Goal: Information Seeking & Learning: Learn about a topic

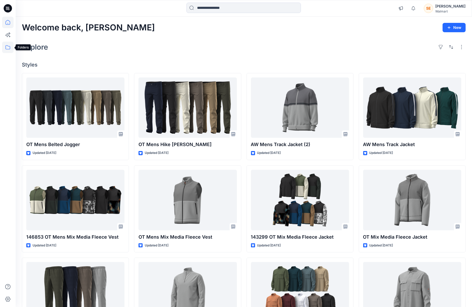
click at [12, 50] on icon at bounding box center [7, 47] width 11 height 11
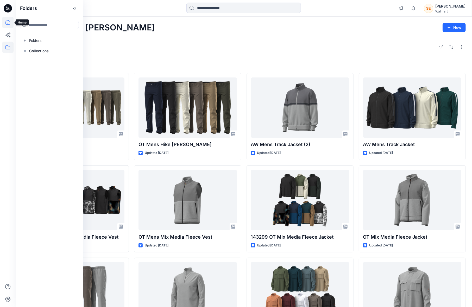
click at [10, 23] on icon at bounding box center [7, 22] width 11 height 11
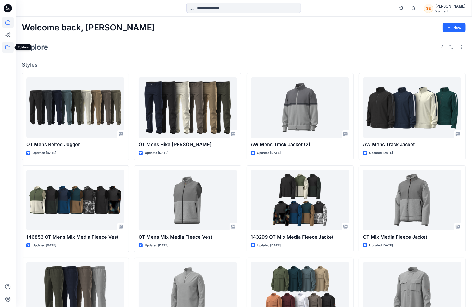
click at [8, 46] on icon at bounding box center [7, 47] width 5 height 4
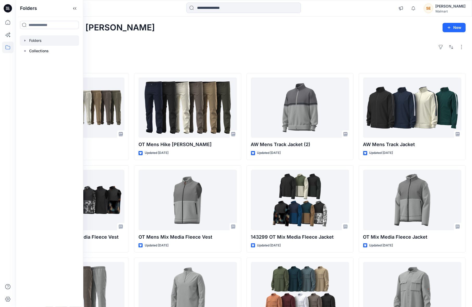
click at [32, 41] on div at bounding box center [49, 40] width 59 height 10
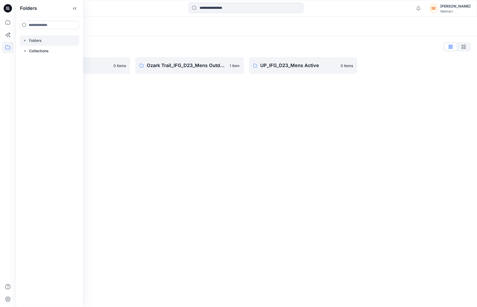
click at [150, 44] on div "Folders List" at bounding box center [246, 47] width 449 height 8
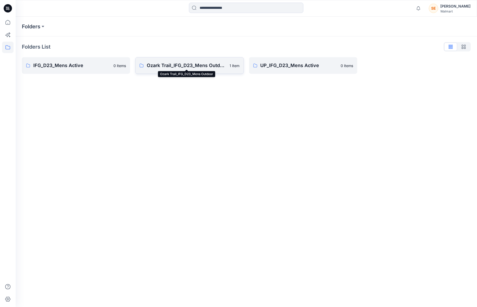
click at [206, 66] on p "Ozark Trail_IFG_D23_Mens Outdoor" at bounding box center [187, 65] width 80 height 7
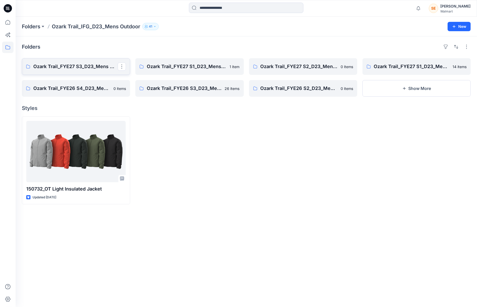
click at [71, 68] on p "Ozark Trail_FYE27 S3_D23_Mens Outdoor - IFG" at bounding box center [75, 66] width 84 height 7
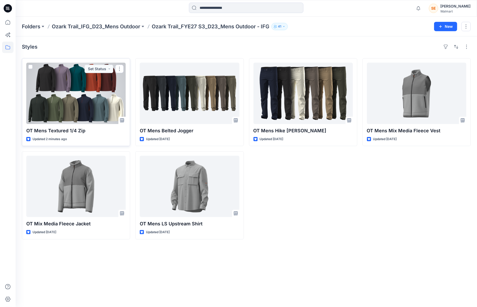
click at [80, 104] on div at bounding box center [75, 93] width 99 height 61
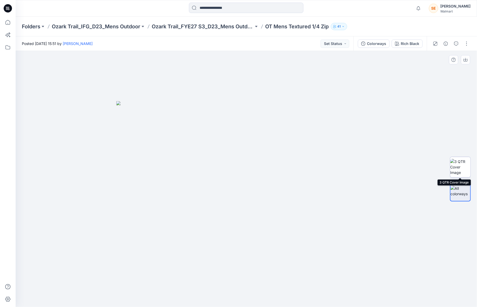
click at [456, 169] on img at bounding box center [460, 167] width 20 height 16
click at [463, 192] on img at bounding box center [460, 191] width 20 height 11
click at [177, 157] on img at bounding box center [246, 204] width 260 height 206
click at [224, 27] on p "Ozark Trail_FYE27 S3_D23_Mens Outdoor - IFG" at bounding box center [203, 26] width 102 height 7
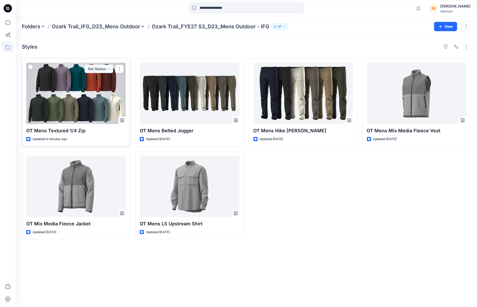
click at [99, 97] on div at bounding box center [75, 93] width 99 height 61
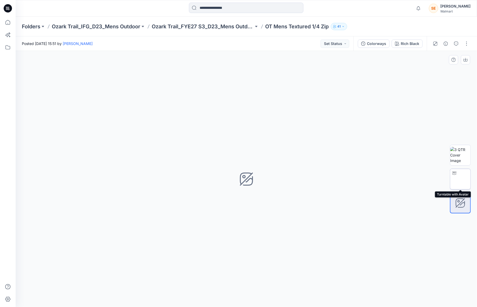
click at [460, 179] on img at bounding box center [460, 179] width 0 height 0
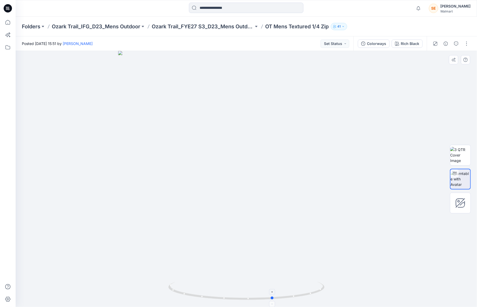
drag, startPoint x: 248, startPoint y: 302, endPoint x: 281, endPoint y: 297, distance: 33.2
click at [281, 297] on div at bounding box center [246, 179] width 461 height 256
drag, startPoint x: 275, startPoint y: 300, endPoint x: 94, endPoint y: 260, distance: 185.8
click at [95, 270] on div at bounding box center [246, 179] width 461 height 256
click at [289, 23] on p "OT Mens Textured 1/4 Zip" at bounding box center [297, 26] width 64 height 7
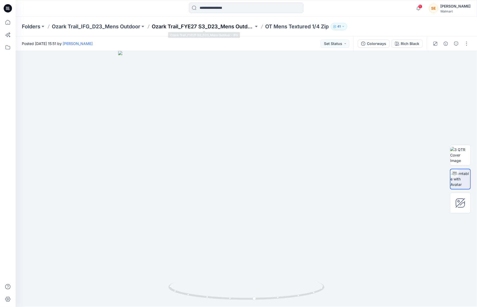
click at [207, 28] on p "Ozark Trail_FYE27 S3_D23_Mens Outdoor - IFG" at bounding box center [203, 26] width 102 height 7
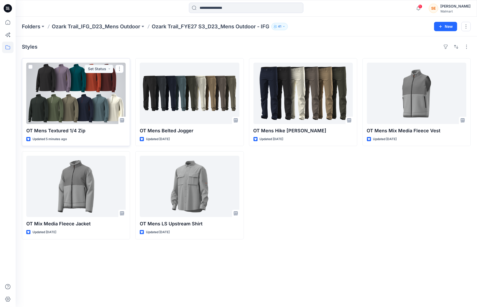
click at [81, 93] on div at bounding box center [75, 93] width 99 height 61
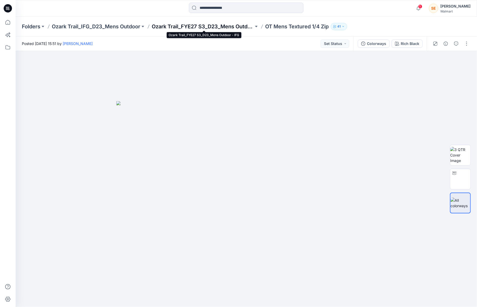
click at [187, 24] on p "Ozark Trail_FYE27 S3_D23_Mens Outdoor - IFG" at bounding box center [203, 26] width 102 height 7
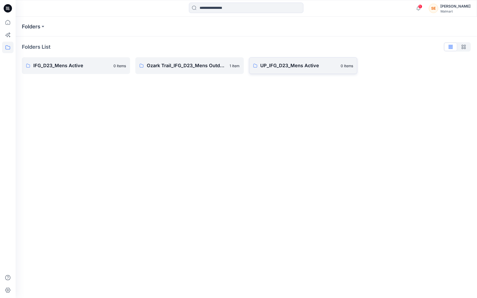
click at [274, 68] on p "UP_IFG_D23_Mens Active" at bounding box center [299, 65] width 77 height 7
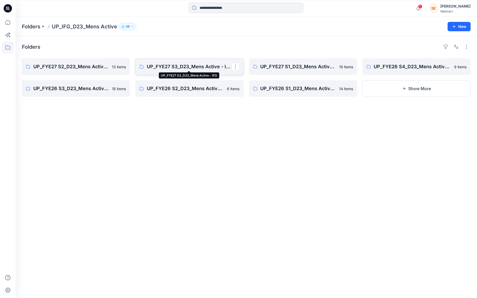
click at [191, 66] on p "UP_FYE27 S3_D23_Mens Active - IFG" at bounding box center [189, 66] width 84 height 7
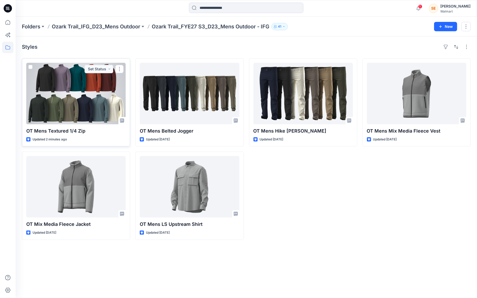
click at [95, 106] on div at bounding box center [75, 93] width 99 height 61
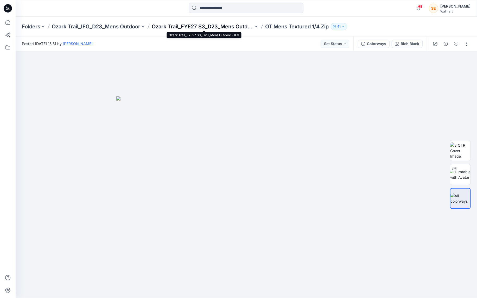
click at [199, 26] on p "Ozark Trail_FYE27 S3_D23_Mens Outdoor - IFG" at bounding box center [203, 26] width 102 height 7
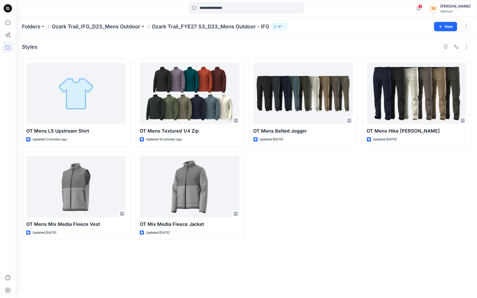
click at [342, 211] on div "OT Mens Belted Jogger Updated [DATE]" at bounding box center [303, 148] width 108 height 181
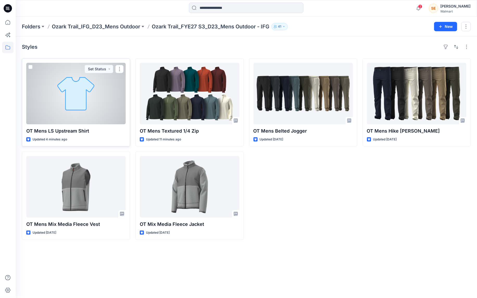
click at [70, 91] on div at bounding box center [75, 93] width 99 height 61
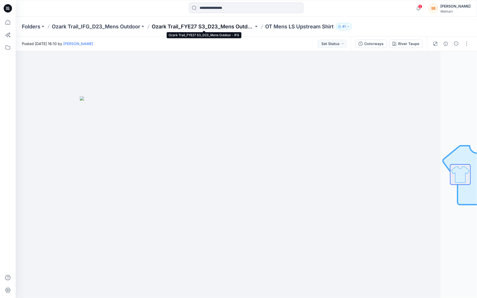
click at [214, 25] on p "Ozark Trail_FYE27 S3_D23_Mens Outdoor - IFG" at bounding box center [203, 26] width 102 height 7
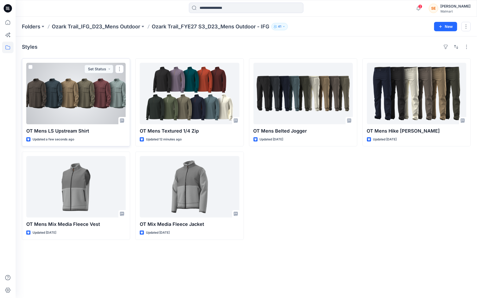
click at [108, 100] on div at bounding box center [75, 93] width 99 height 61
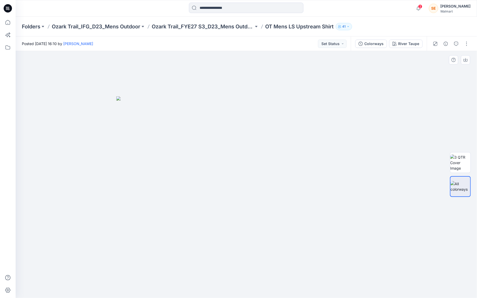
drag, startPoint x: 409, startPoint y: 123, endPoint x: 409, endPoint y: 120, distance: 2.9
click at [409, 121] on div at bounding box center [246, 174] width 461 height 247
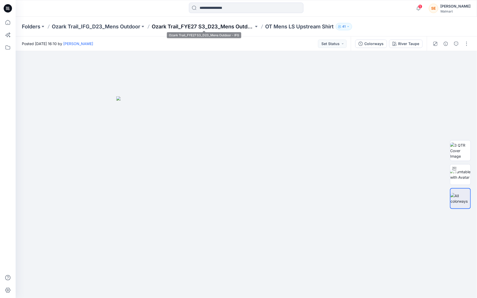
click at [230, 26] on p "Ozark Trail_FYE27 S3_D23_Mens Outdoor - IFG" at bounding box center [203, 26] width 102 height 7
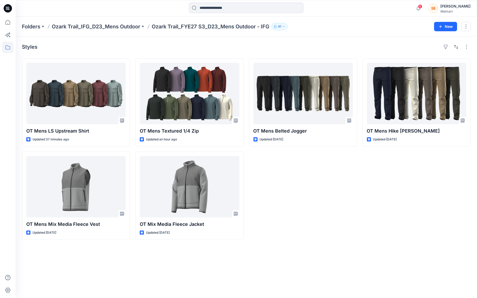
drag, startPoint x: 306, startPoint y: 179, endPoint x: 299, endPoint y: 179, distance: 6.8
click at [306, 179] on div "OT Mens Belted Jogger Updated 2 days ago" at bounding box center [303, 148] width 108 height 181
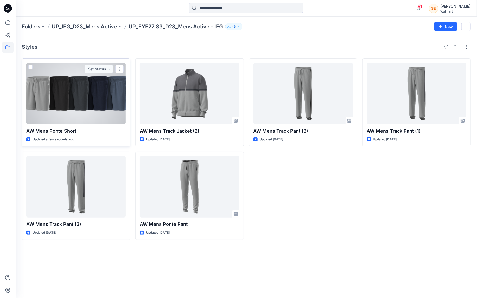
click at [118, 108] on div at bounding box center [75, 93] width 99 height 61
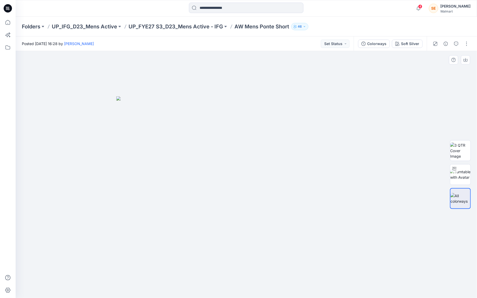
click at [365, 102] on img at bounding box center [246, 196] width 260 height 201
click at [457, 170] on div at bounding box center [454, 168] width 8 height 8
drag, startPoint x: 399, startPoint y: 204, endPoint x: 340, endPoint y: 182, distance: 63.1
drag, startPoint x: 248, startPoint y: 292, endPoint x: 401, endPoint y: 281, distance: 153.4
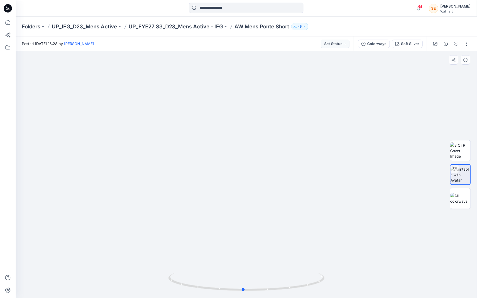
click at [401, 281] on div at bounding box center [246, 174] width 461 height 247
click at [459, 150] on img at bounding box center [460, 150] width 20 height 16
click at [458, 205] on div at bounding box center [460, 198] width 21 height 21
click at [176, 26] on p "UP_FYE27 S3_D23_Mens Active - IFG" at bounding box center [176, 26] width 94 height 7
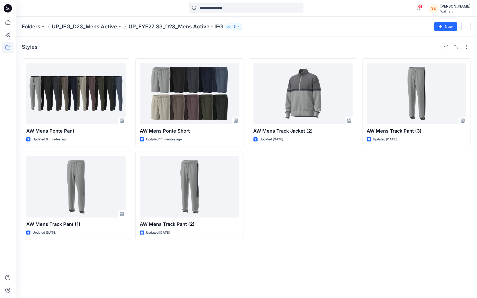
click at [261, 41] on div "Styles AW Mens Ponte Pant Updated 6 minutes ago AW Mens Track Pant (1) Updated …" at bounding box center [246, 166] width 461 height 261
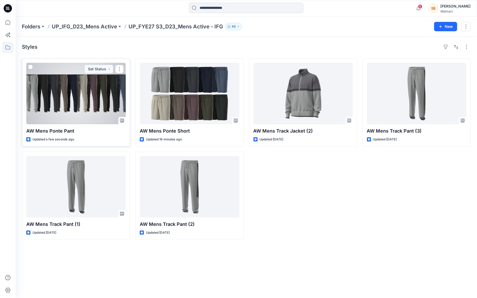
click at [103, 105] on div at bounding box center [75, 93] width 99 height 61
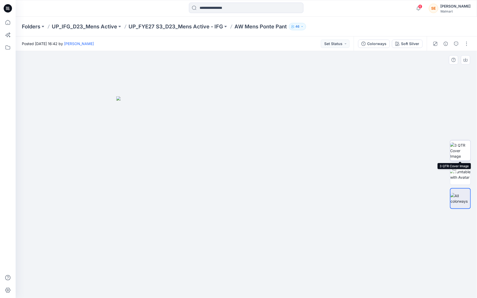
click at [460, 148] on img at bounding box center [460, 150] width 20 height 16
click at [459, 173] on img at bounding box center [460, 174] width 20 height 11
drag, startPoint x: 250, startPoint y: 257, endPoint x: 239, endPoint y: 137, distance: 121.0
click at [239, 137] on img at bounding box center [235, 15] width 648 height 566
drag, startPoint x: 250, startPoint y: 235, endPoint x: 249, endPoint y: 212, distance: 22.9
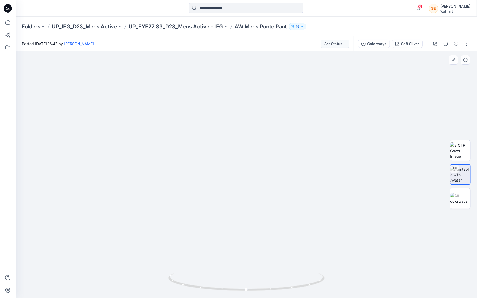
click at [249, 212] on img at bounding box center [246, 83] width 447 height 430
drag, startPoint x: 249, startPoint y: 292, endPoint x: 408, endPoint y: 289, distance: 159.3
click at [408, 289] on div at bounding box center [246, 174] width 461 height 247
click at [361, 160] on img at bounding box center [246, 83] width 447 height 430
click at [192, 27] on p "UP_FYE27 S3_D23_Mens Active - IFG" at bounding box center [176, 26] width 94 height 7
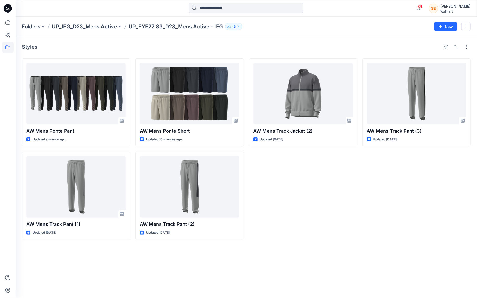
click at [325, 186] on div "AW Mens Track Jacket (2) Updated 2 days ago" at bounding box center [303, 148] width 108 height 181
click at [326, 178] on div "AW Mens Track Jacket (2) Updated 2 days ago" at bounding box center [303, 148] width 108 height 181
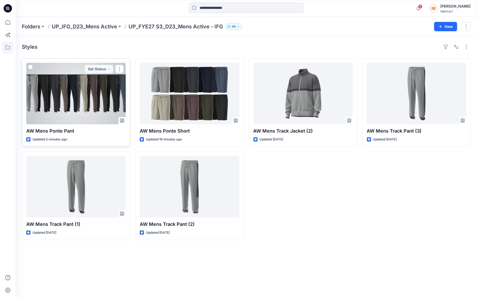
click at [71, 104] on div at bounding box center [75, 93] width 99 height 61
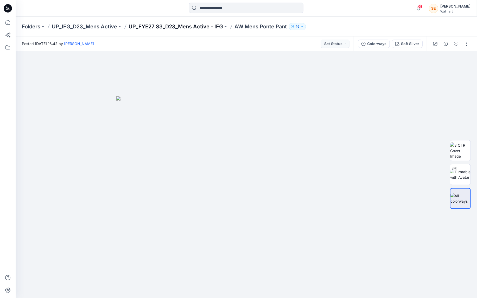
click at [195, 26] on p "UP_FYE27 S3_D23_Mens Active - IFG" at bounding box center [176, 26] width 94 height 7
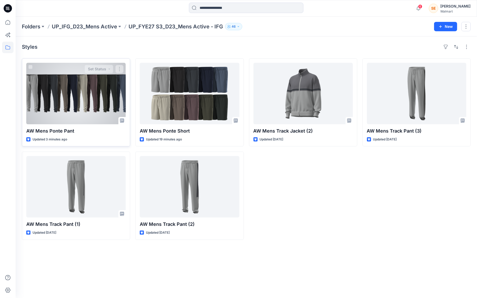
click at [104, 103] on div at bounding box center [75, 93] width 99 height 61
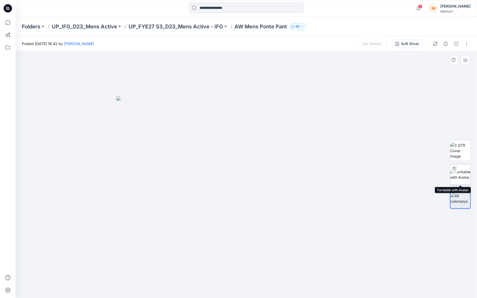
click at [466, 172] on img at bounding box center [460, 174] width 20 height 11
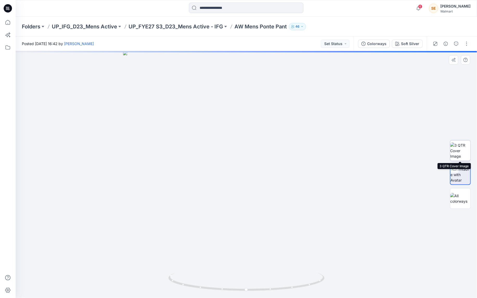
click at [467, 153] on img at bounding box center [460, 150] width 20 height 16
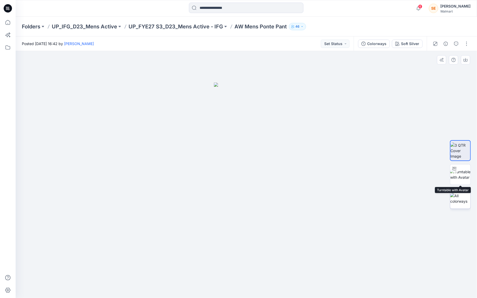
click at [470, 191] on div at bounding box center [460, 198] width 21 height 21
click at [188, 28] on p "UP_FYE27 S3_D23_Mens Active - IFG" at bounding box center [176, 26] width 94 height 7
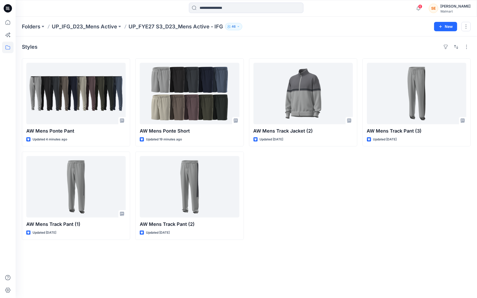
click at [289, 220] on div "AW Mens Track Jacket (2) Updated [DATE]" at bounding box center [303, 148] width 108 height 181
click at [279, 176] on div "AW Mens Track Jacket (2) Updated [DATE]" at bounding box center [303, 148] width 108 height 181
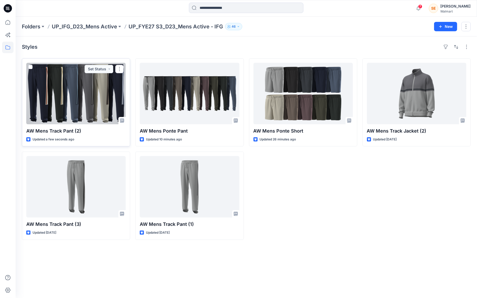
click at [101, 101] on div at bounding box center [75, 93] width 99 height 61
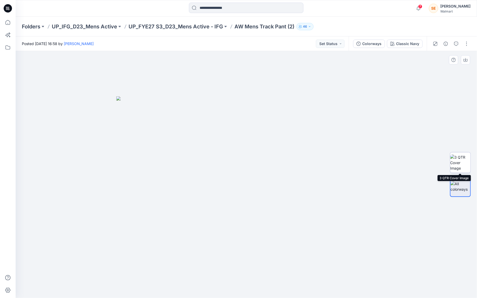
click at [463, 158] on img at bounding box center [460, 162] width 20 height 16
click at [194, 26] on p "UP_FYE27 S3_D23_Mens Active - IFG" at bounding box center [176, 26] width 94 height 7
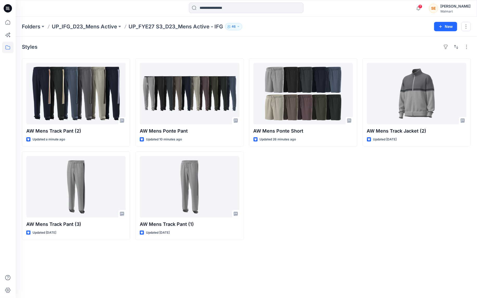
click at [299, 186] on div "AW Mens Ponte Short Updated 26 minutes ago" at bounding box center [303, 148] width 108 height 181
click at [325, 189] on div "AW Mens Ponte Short Updated 26 minutes ago" at bounding box center [303, 148] width 108 height 181
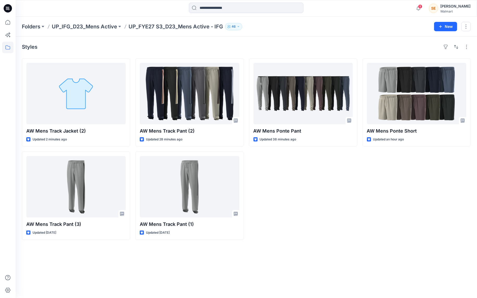
click at [300, 198] on div "AW Mens Ponte Pant Updated 38 minutes ago" at bounding box center [303, 148] width 108 height 181
click at [376, 229] on div "AW Mens Ponte Short Updated an hour ago" at bounding box center [417, 148] width 108 height 181
click at [378, 210] on div "AW Mens Ponte Short Updated an hour ago" at bounding box center [417, 148] width 108 height 181
click at [423, 8] on icon "button" at bounding box center [419, 8] width 10 height 10
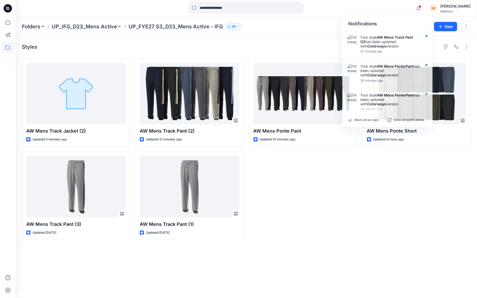
click at [295, 34] on div "Folders UP_IFG_D23_Mens Active UP_FYE27 S3_D23_Mens Active - IFG 46 New" at bounding box center [246, 27] width 461 height 20
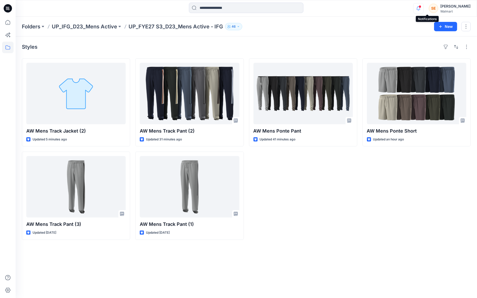
click at [423, 9] on icon "button" at bounding box center [419, 8] width 10 height 10
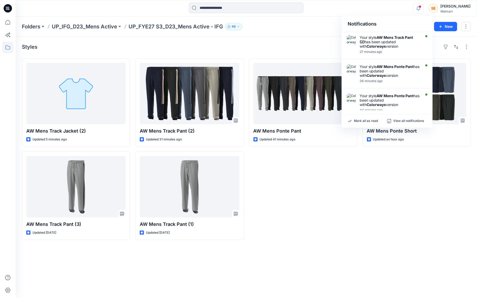
click at [385, 7] on div "Notifications Your style AW Mens Track Pant (2) has been updated with Colorways…" at bounding box center [246, 8] width 461 height 11
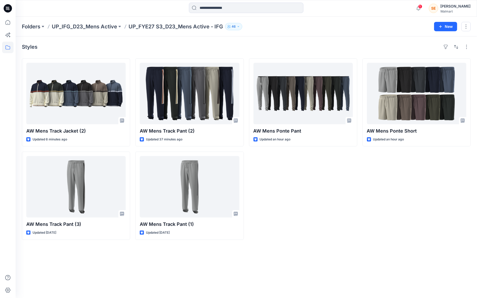
click at [296, 218] on div "AW Mens Ponte Pant Updated an hour ago" at bounding box center [303, 148] width 108 height 181
